Goal: Transaction & Acquisition: Purchase product/service

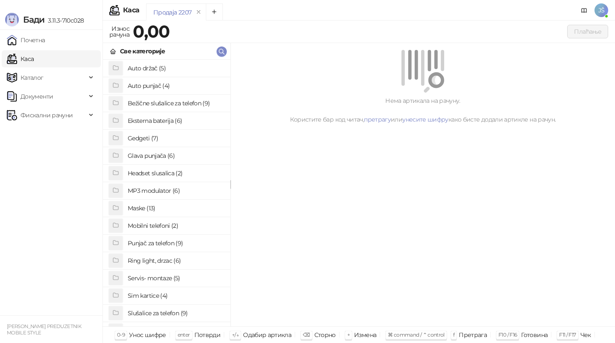
scroll to position [2, 0]
click at [166, 243] on h4 "Punjač za telefon (9)" at bounding box center [176, 242] width 96 height 14
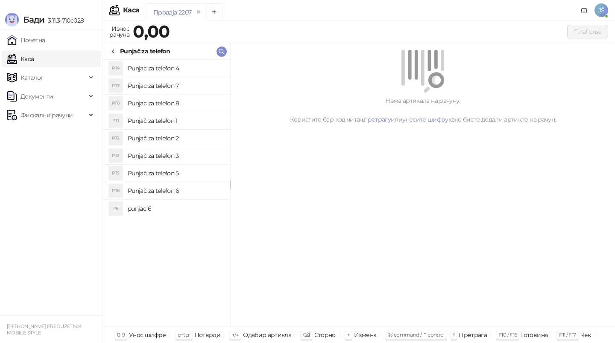
click at [186, 67] on h4 "Punjac za telefon 4" at bounding box center [176, 68] width 96 height 14
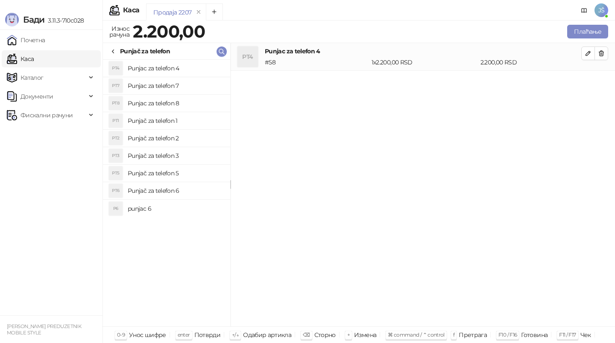
click at [184, 159] on h4 "Punjač za telefon 3" at bounding box center [176, 156] width 96 height 14
click at [604, 56] on button "button" at bounding box center [601, 54] width 14 height 14
click at [589, 27] on button "Плаћање" at bounding box center [587, 32] width 41 height 14
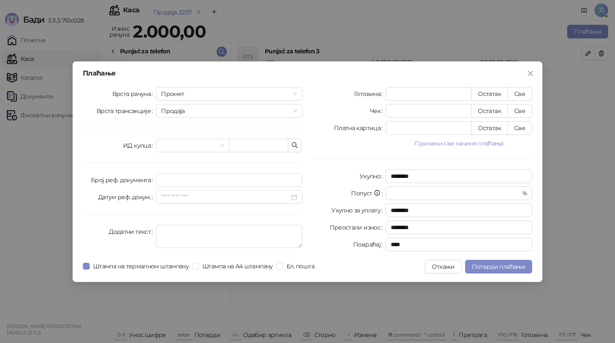
click at [521, 101] on div "Готовина * Остатак Све Чек * Остатак Све Платна картица * Остатак Све Прикажи с…" at bounding box center [422, 171] width 230 height 168
click at [522, 90] on button "Све" at bounding box center [519, 94] width 25 height 14
type input "****"
click at [516, 271] on button "Потврди плаћање" at bounding box center [498, 267] width 67 height 14
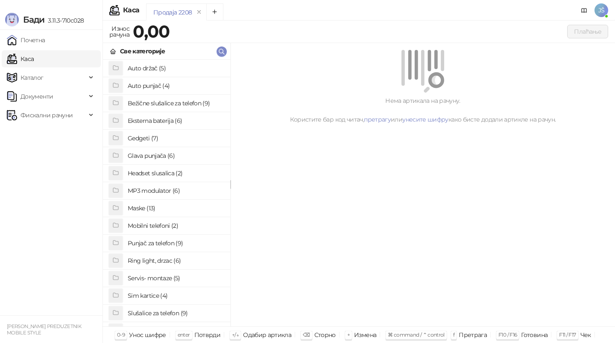
click at [166, 211] on h4 "Maske (13)" at bounding box center [176, 208] width 96 height 14
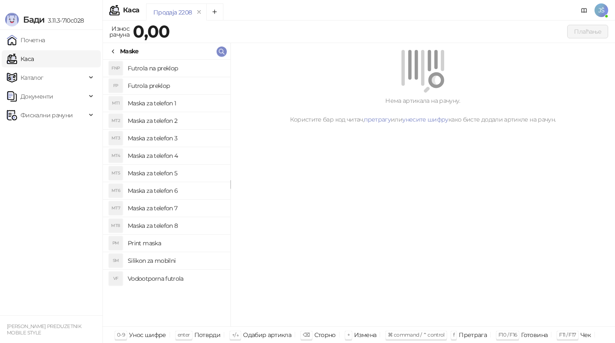
click at [188, 103] on h4 "Maska za telefon 1" at bounding box center [176, 103] width 96 height 14
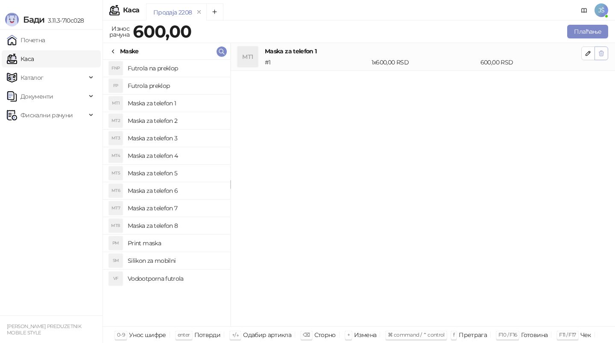
click at [603, 51] on icon "button" at bounding box center [600, 53] width 7 height 7
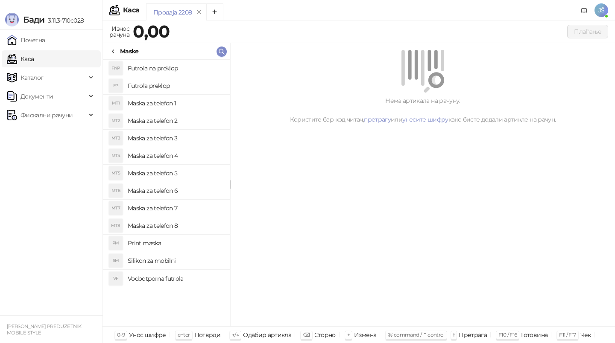
click at [190, 140] on h4 "Maska za telefon 3" at bounding box center [176, 138] width 96 height 14
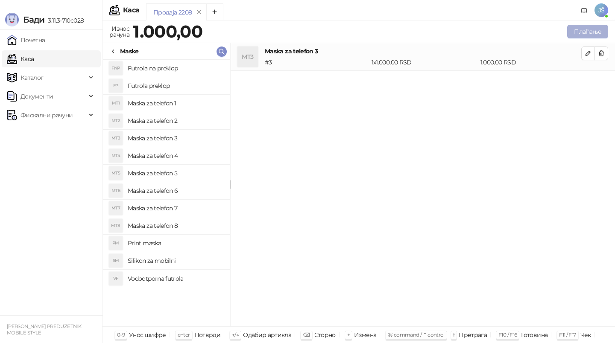
click at [593, 34] on button "Плаћање" at bounding box center [587, 32] width 41 height 14
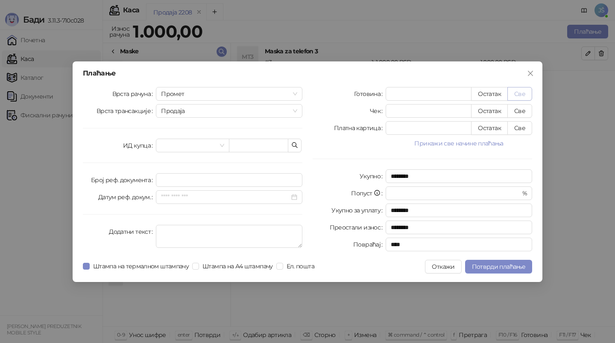
click at [524, 94] on button "Све" at bounding box center [519, 94] width 25 height 14
type input "****"
click at [507, 268] on span "Потврди плаћање" at bounding box center [498, 267] width 53 height 8
